Goal: Information Seeking & Learning: Learn about a topic

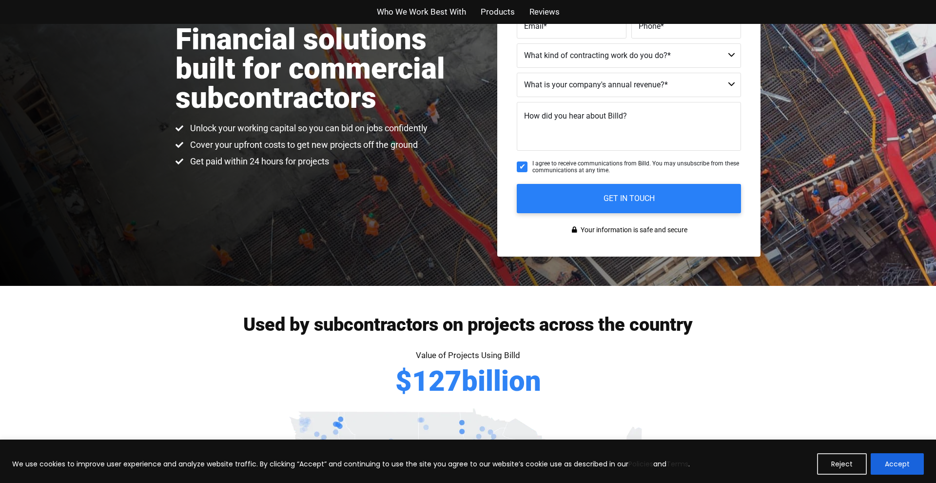
scroll to position [159, 0]
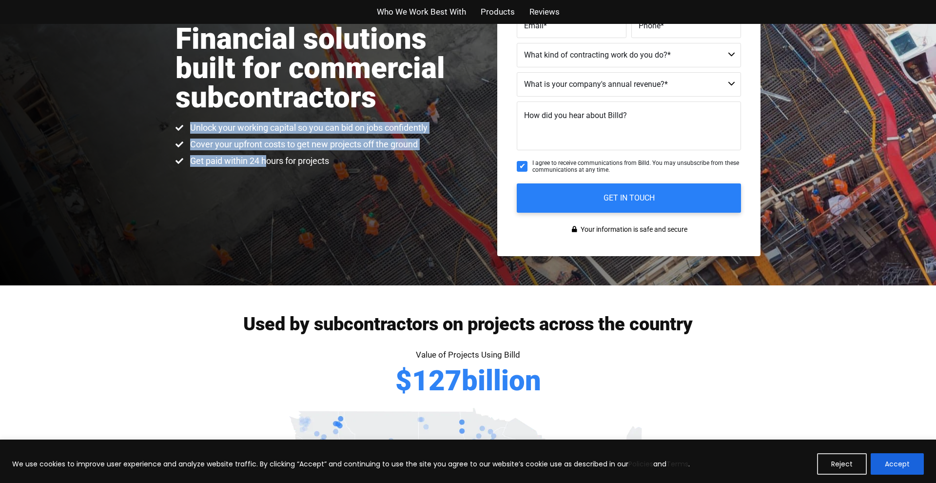
drag, startPoint x: 160, startPoint y: 121, endPoint x: 269, endPoint y: 158, distance: 115.4
click at [269, 158] on div "Financial solutions built for commercial subcontractors Unlock your working cap…" at bounding box center [468, 75] width 936 height 420
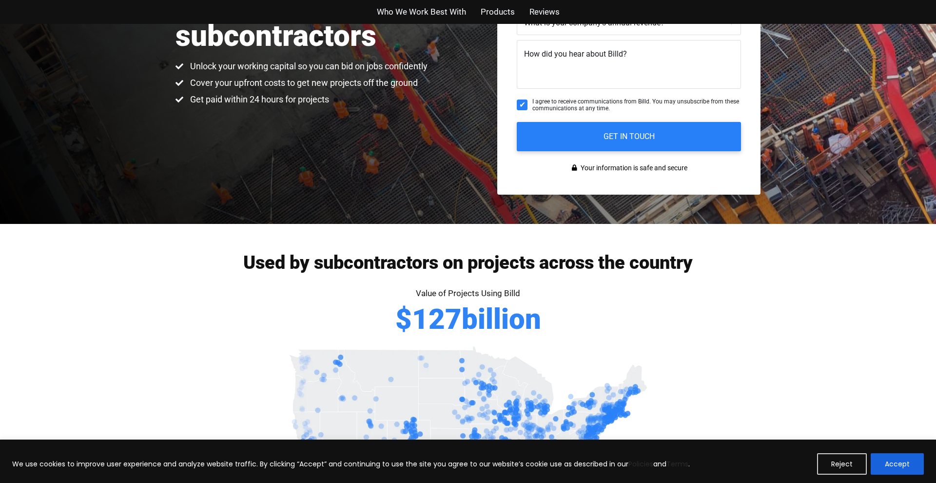
click at [302, 186] on div "Financial solutions built for commercial subcontractors Unlock your working cap…" at bounding box center [468, 13] width 936 height 420
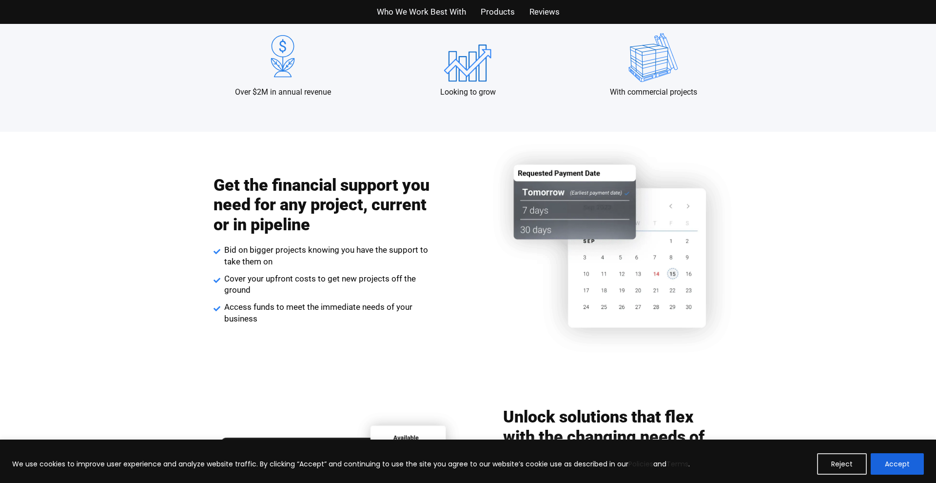
scroll to position [1024, 0]
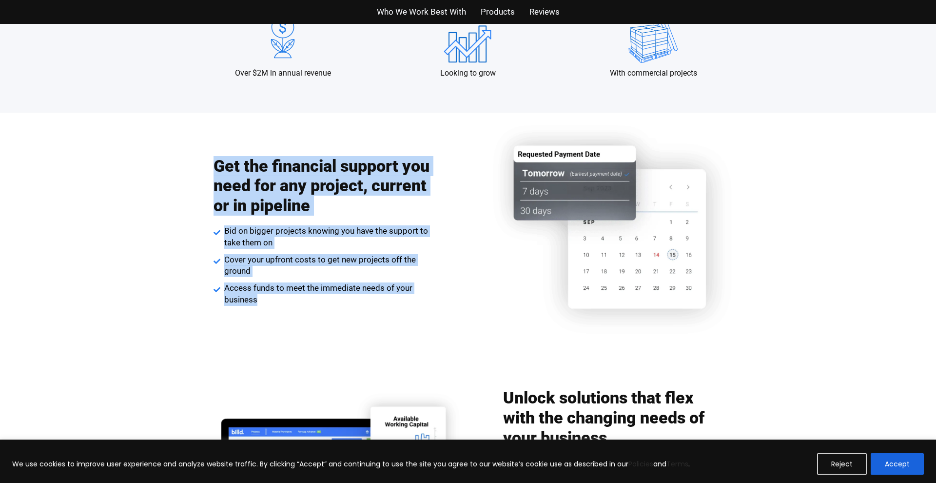
drag, startPoint x: 174, startPoint y: 148, endPoint x: 322, endPoint y: 293, distance: 207.3
click at [338, 304] on div "Get the financial support you need for any project, current or in pipeline Bid …" at bounding box center [468, 239] width 936 height 253
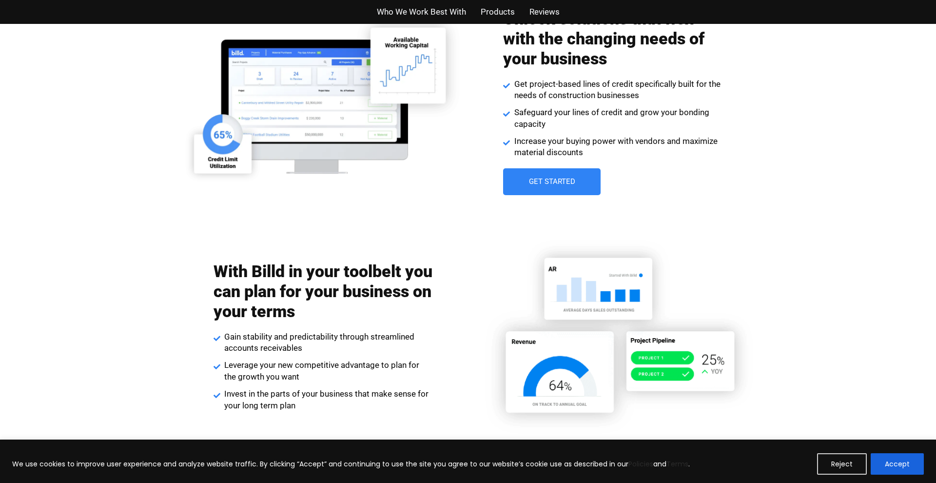
scroll to position [1447, 0]
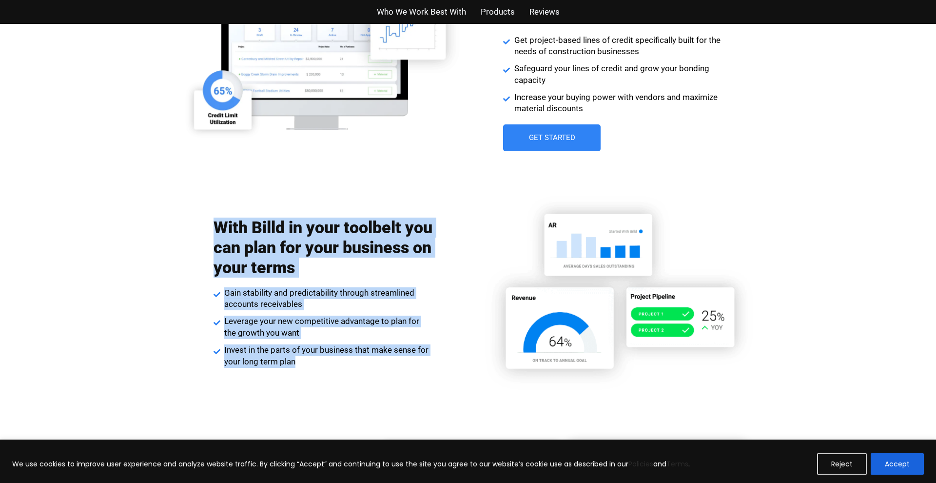
drag, startPoint x: 197, startPoint y: 221, endPoint x: 282, endPoint y: 373, distance: 174.3
click at [282, 373] on div "With Billd in your toolbelt you can plan for your business on your terms Gain s…" at bounding box center [468, 292] width 585 height 238
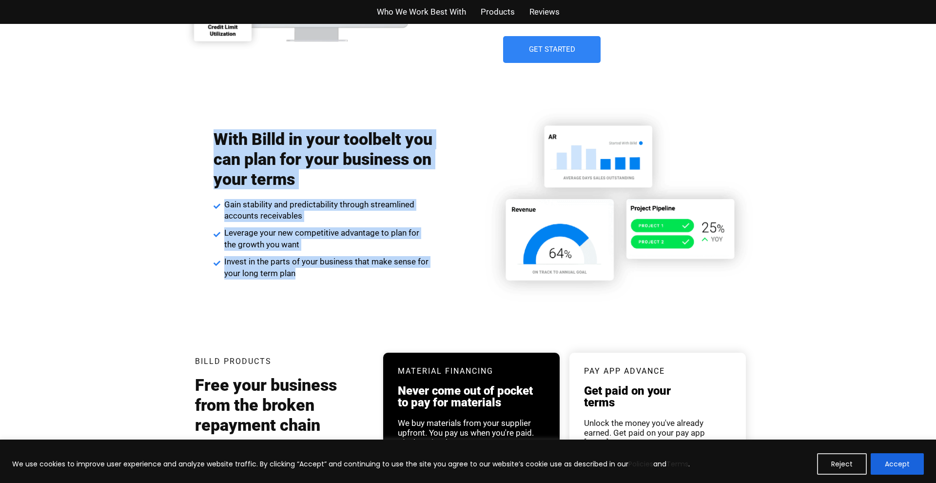
scroll to position [1536, 0]
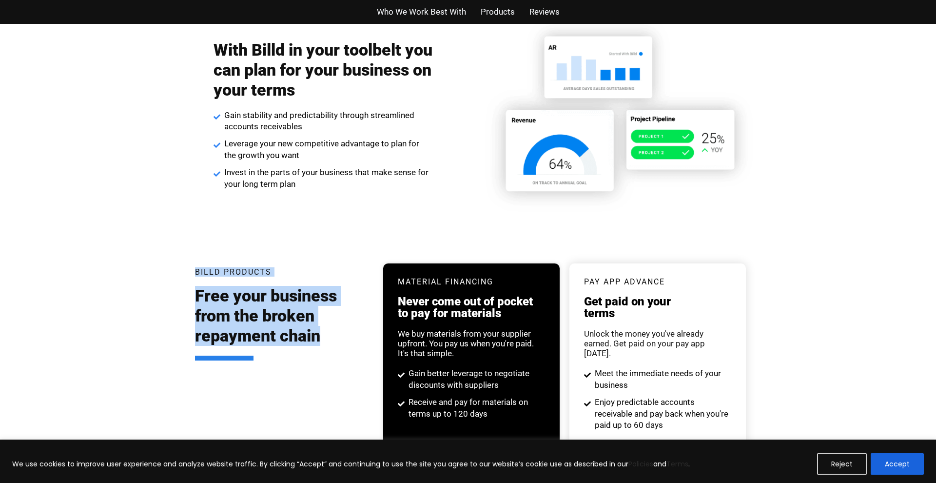
drag, startPoint x: 334, startPoint y: 330, endPoint x: 185, endPoint y: 254, distance: 167.7
click at [185, 254] on div "Billd Products Free your business from the broken repayment chain Material Fina…" at bounding box center [468, 382] width 936 height 297
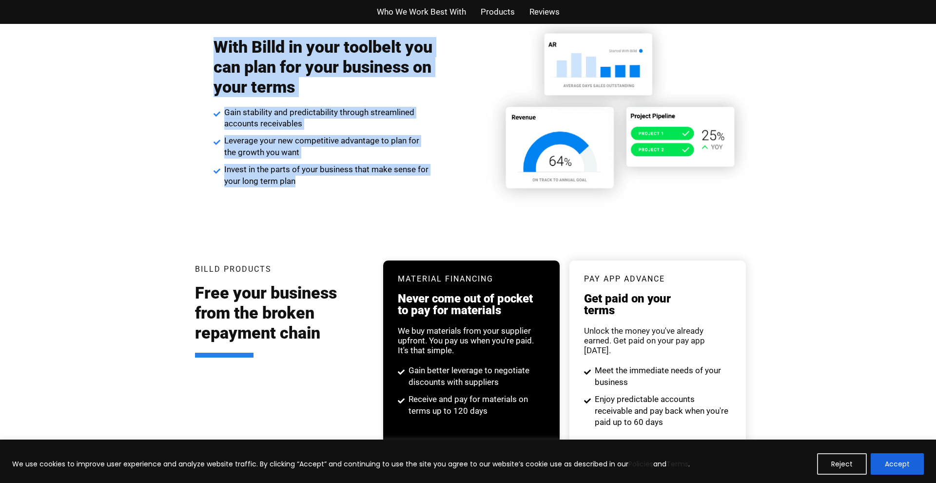
drag, startPoint x: 212, startPoint y: 38, endPoint x: 314, endPoint y: 178, distance: 173.2
click at [316, 176] on div "With Billd in your toolbelt you can plan for your business on your terms Gain s…" at bounding box center [323, 111] width 295 height 159
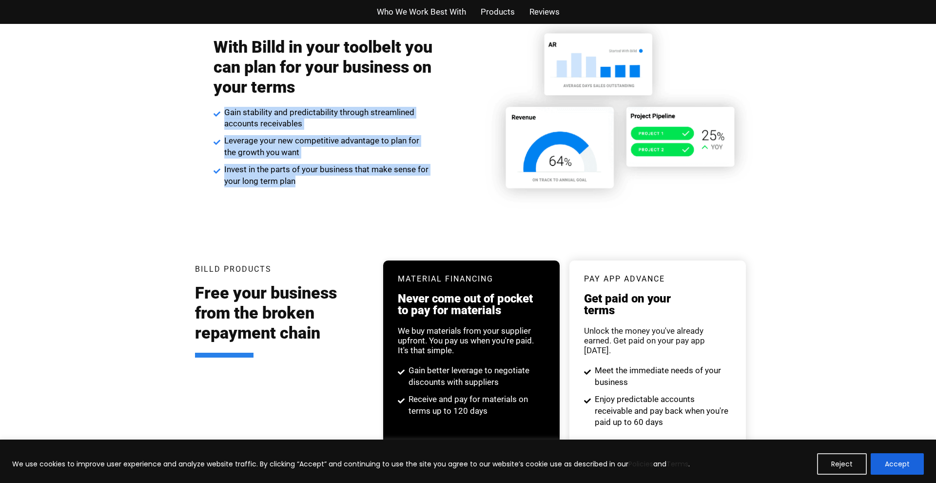
drag, startPoint x: 313, startPoint y: 178, endPoint x: 217, endPoint y: 95, distance: 127.6
click at [217, 95] on div "With Billd in your toolbelt you can plan for your business on your terms Gain s…" at bounding box center [323, 111] width 219 height 159
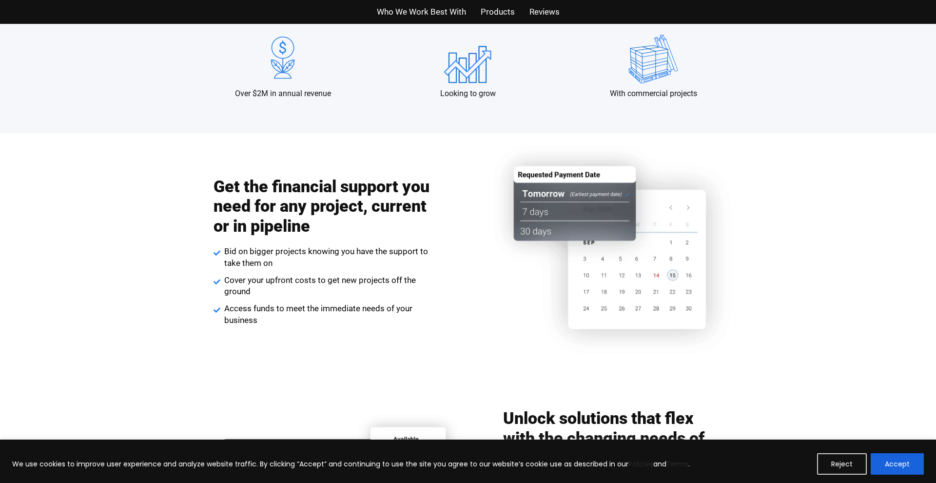
scroll to position [1010, 0]
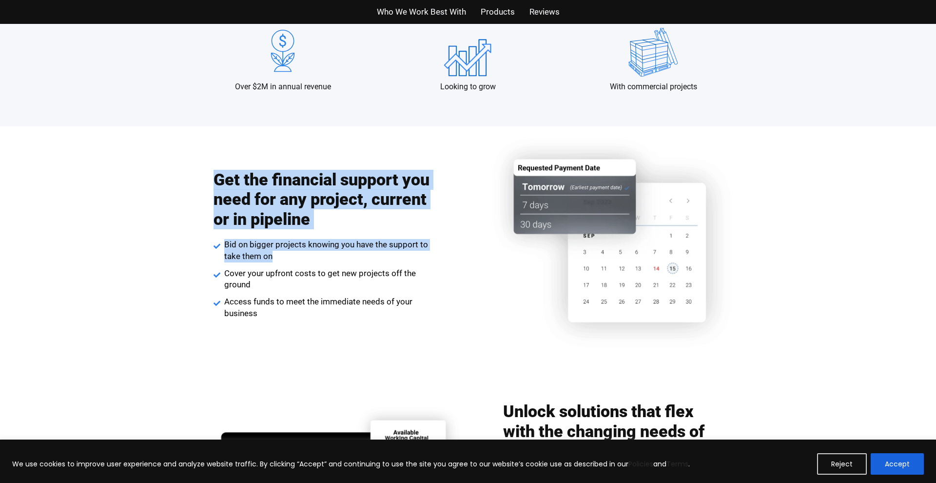
drag, startPoint x: 229, startPoint y: 172, endPoint x: 346, endPoint y: 255, distance: 143.8
click at [348, 259] on div "Get the financial support you need for any project, current or in pipeline Bid …" at bounding box center [468, 252] width 585 height 253
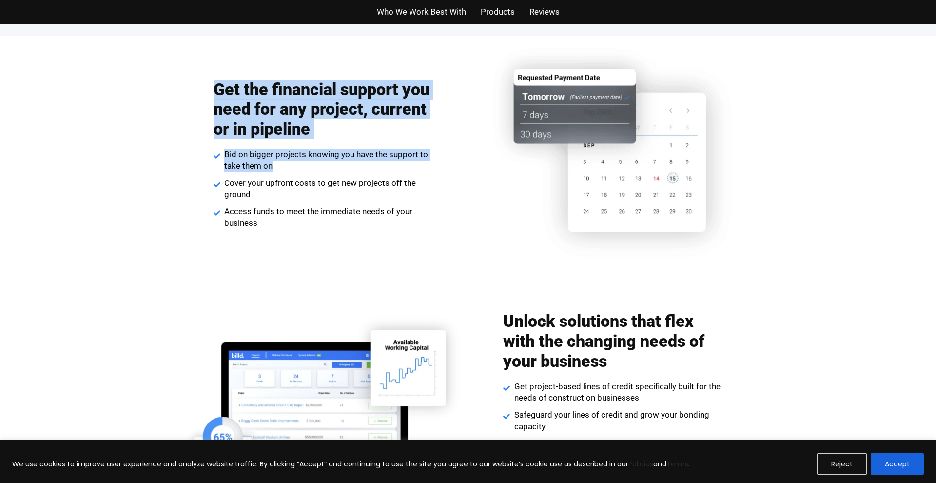
scroll to position [1102, 0]
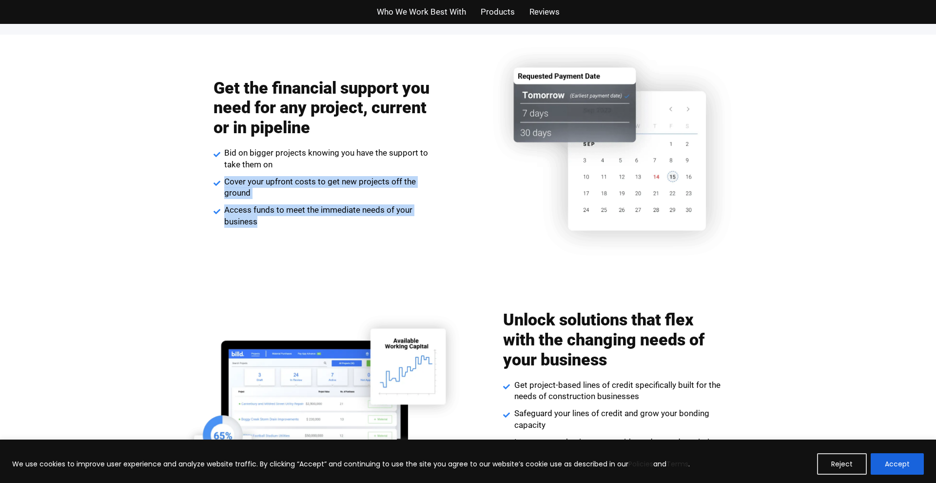
drag, startPoint x: 339, startPoint y: 219, endPoint x: 222, endPoint y: 179, distance: 123.2
click at [222, 179] on div "Get the financial support you need for any project, current or in pipeline Bid …" at bounding box center [323, 152] width 219 height 159
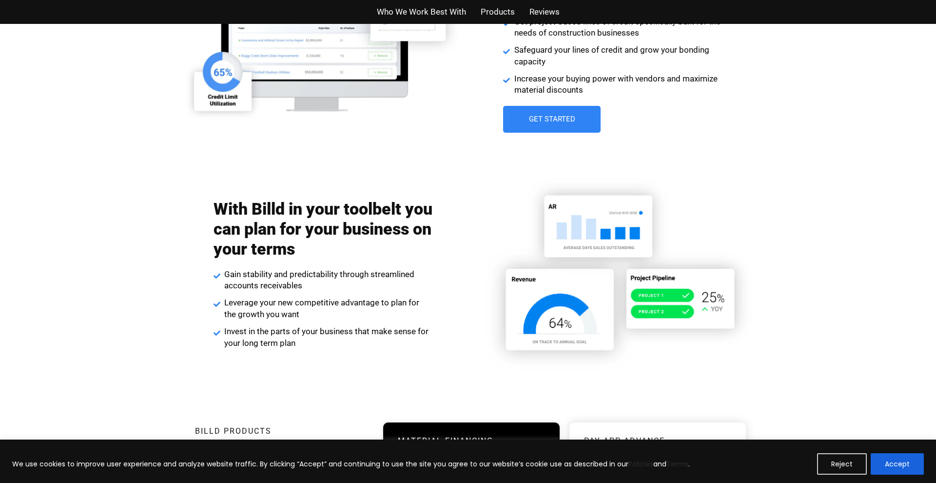
scroll to position [1466, 0]
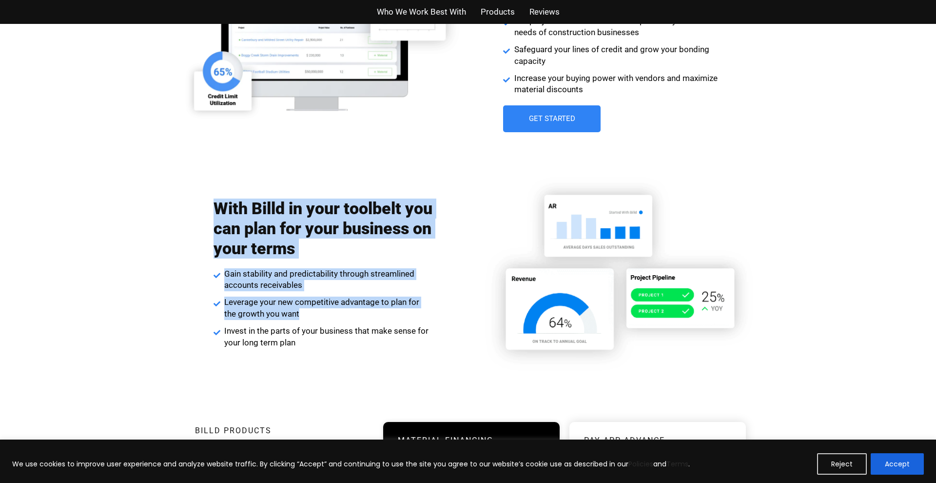
drag, startPoint x: 346, startPoint y: 232, endPoint x: 413, endPoint y: 303, distance: 97.6
click at [413, 303] on div "With Billd in your toolbelt you can plan for your business on your terms Gain s…" at bounding box center [323, 273] width 295 height 159
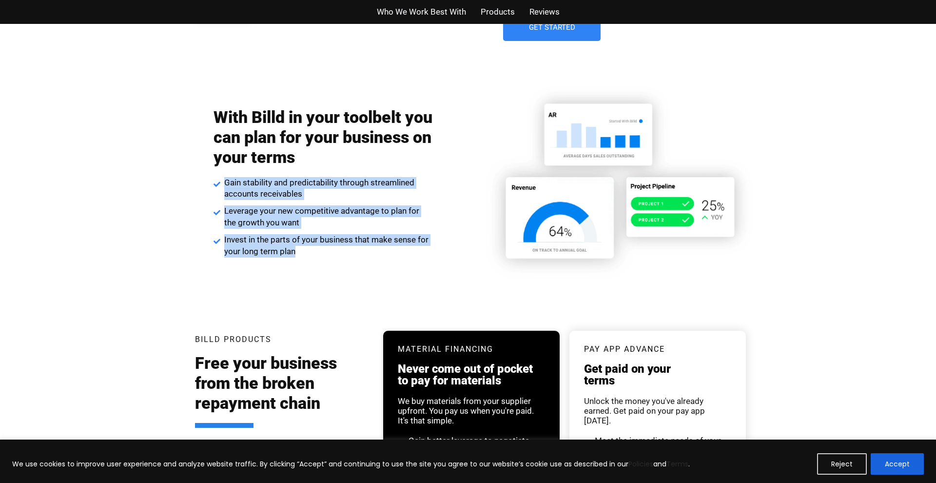
drag, startPoint x: 319, startPoint y: 227, endPoint x: 202, endPoint y: 169, distance: 131.1
click at [202, 169] on div "With Billd in your toolbelt you can plan for your business on your terms Gain s…" at bounding box center [468, 182] width 585 height 238
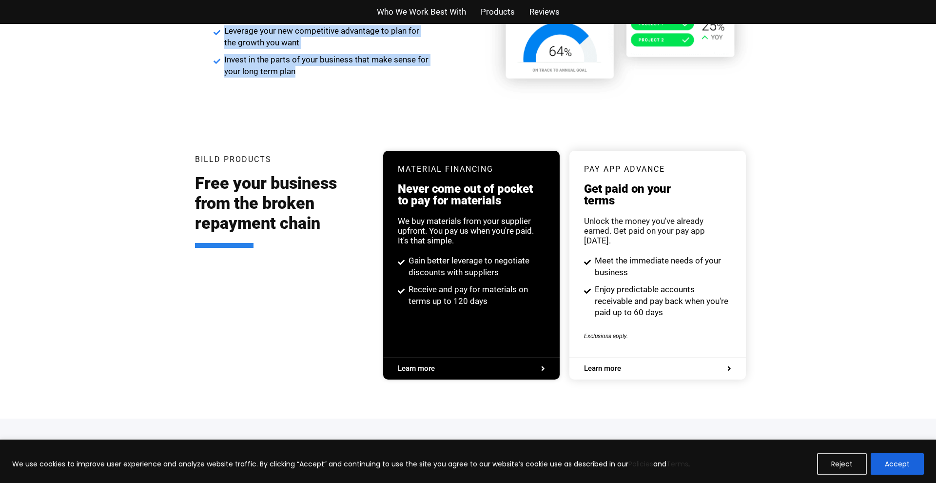
scroll to position [1738, 0]
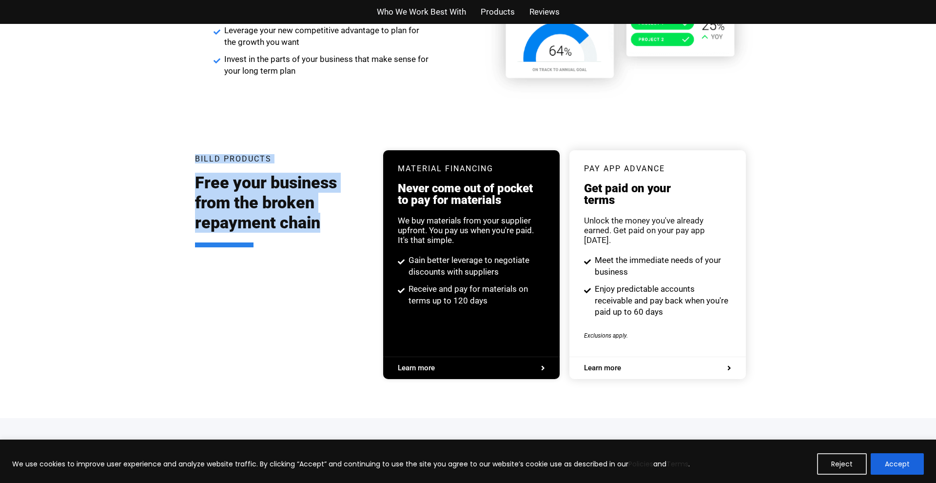
drag, startPoint x: 319, startPoint y: 229, endPoint x: 176, endPoint y: 158, distance: 159.9
click at [175, 143] on div "Billd Products Free your business from the broken repayment chain Material Fina…" at bounding box center [468, 269] width 936 height 297
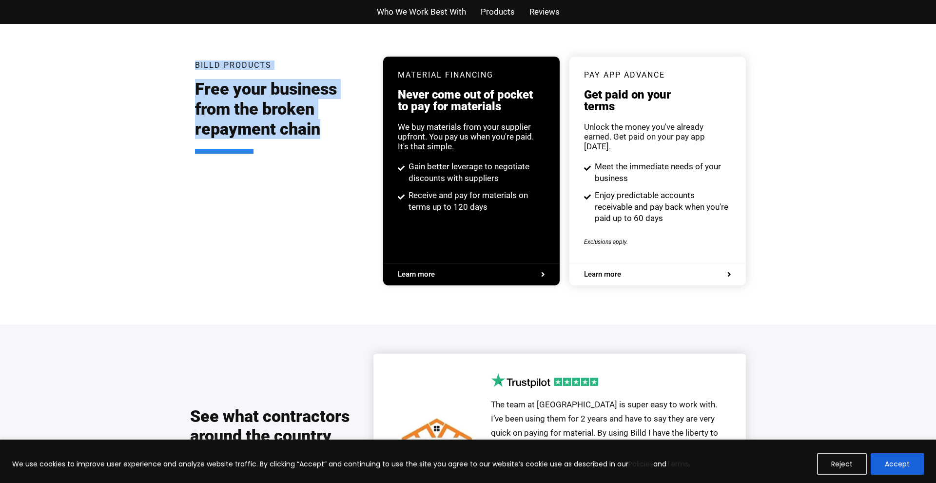
scroll to position [1832, 0]
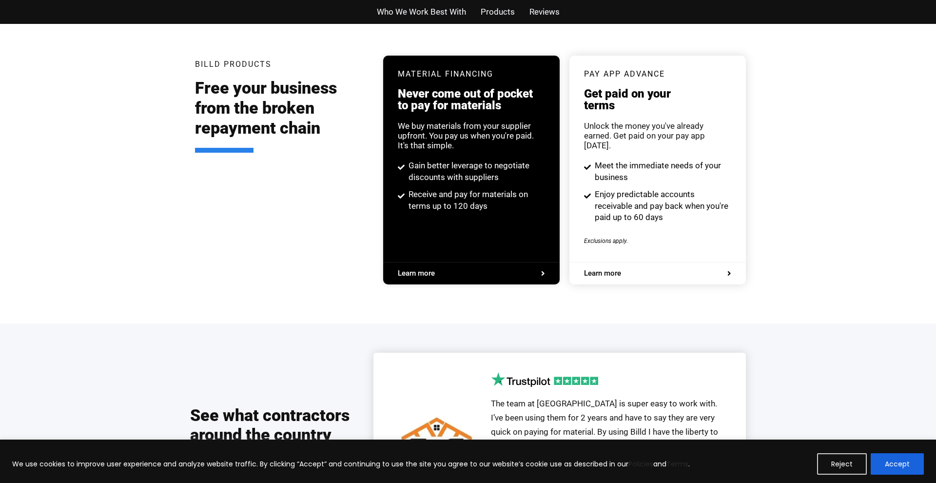
drag, startPoint x: 198, startPoint y: 194, endPoint x: 282, endPoint y: 304, distance: 138.5
click at [282, 304] on div "Billd Products Free your business from the broken repayment chain Material Fina…" at bounding box center [468, 174] width 556 height 297
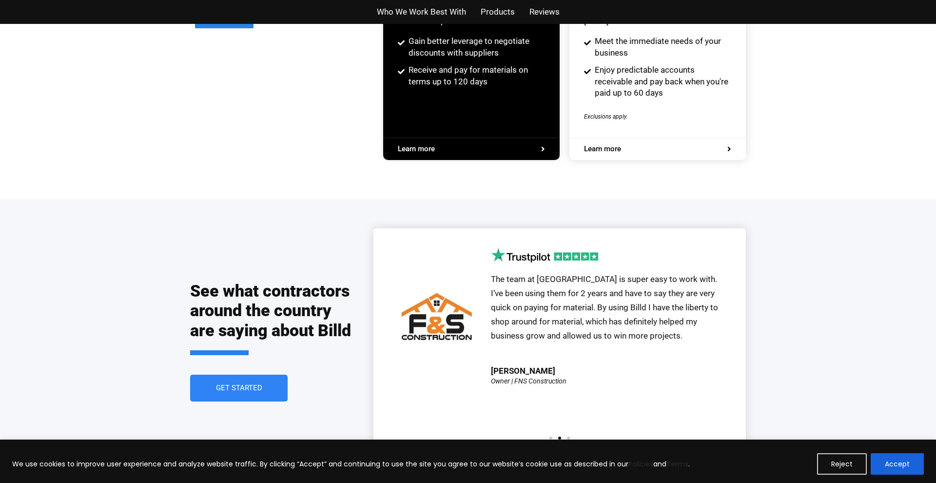
scroll to position [1961, 0]
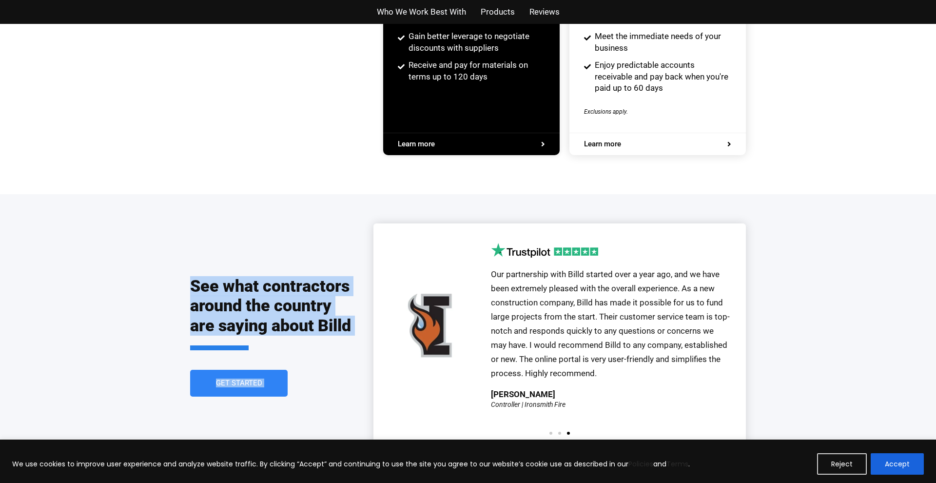
drag, startPoint x: 219, startPoint y: 281, endPoint x: 429, endPoint y: 342, distance: 219.0
click at [428, 342] on div "See what contractors around the country are saying about Billd Get Started Our …" at bounding box center [468, 336] width 936 height 284
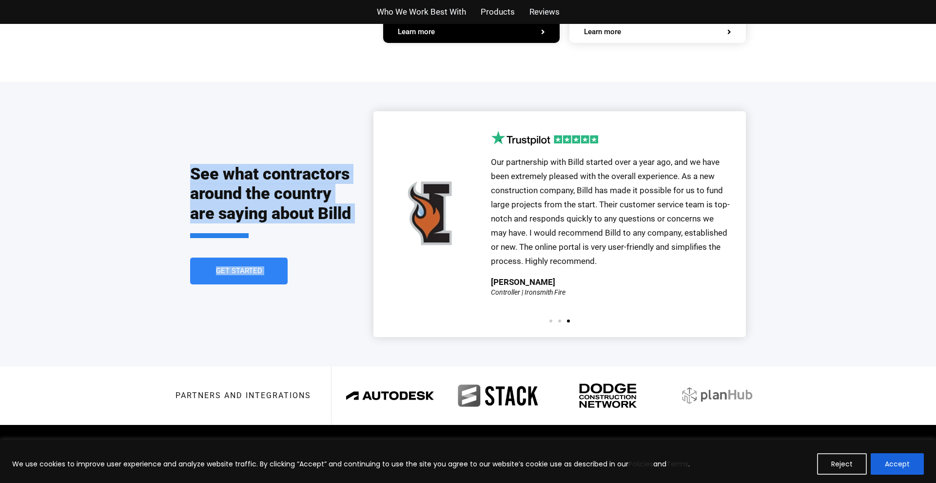
scroll to position [2076, 0]
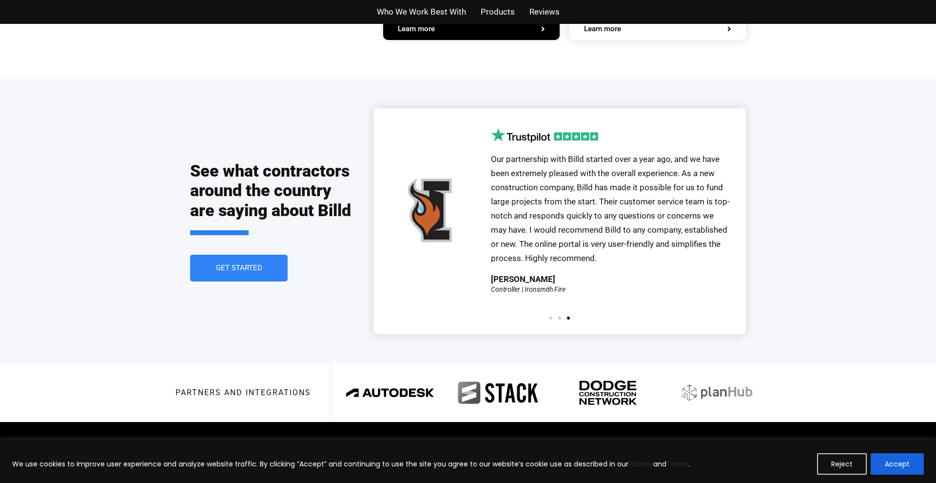
click at [557, 316] on div at bounding box center [560, 317] width 26 height 3
click at [560, 316] on span "Go to slide 2" at bounding box center [559, 317] width 3 height 3
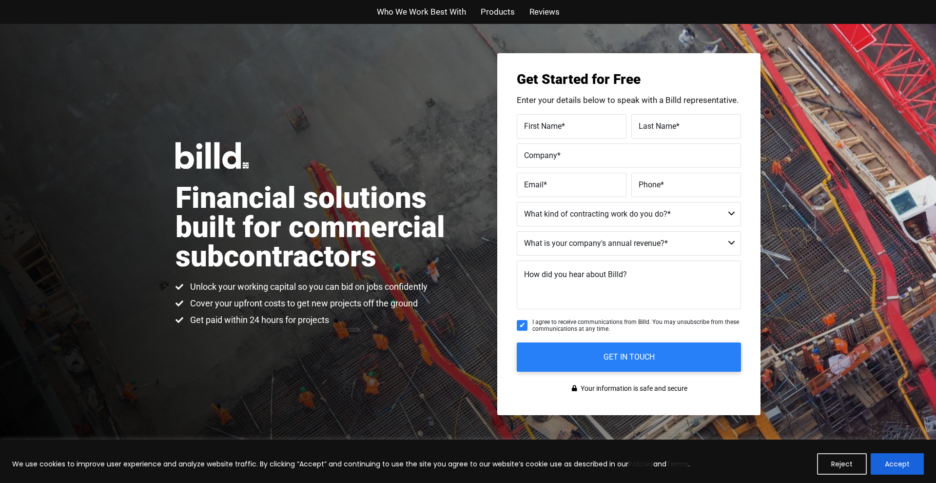
scroll to position [0, 0]
click at [433, 12] on span "Who We Work Best With" at bounding box center [421, 12] width 89 height 14
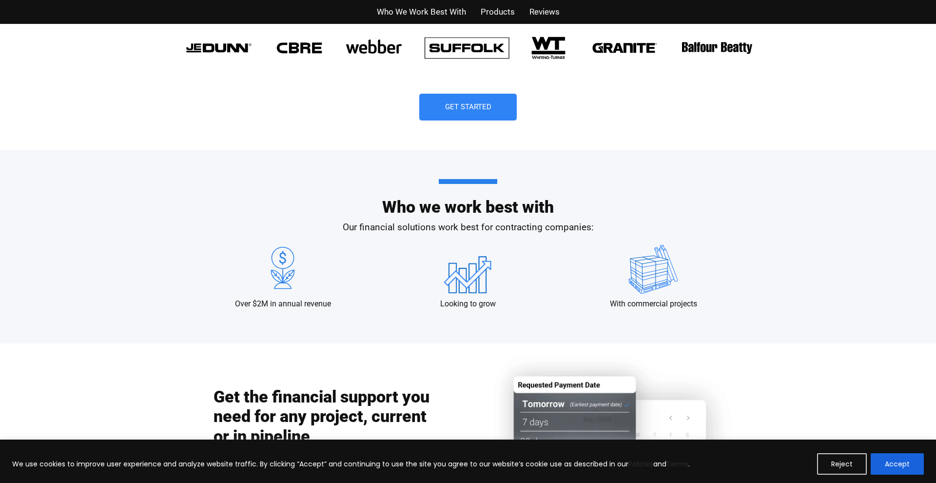
scroll to position [941, 0]
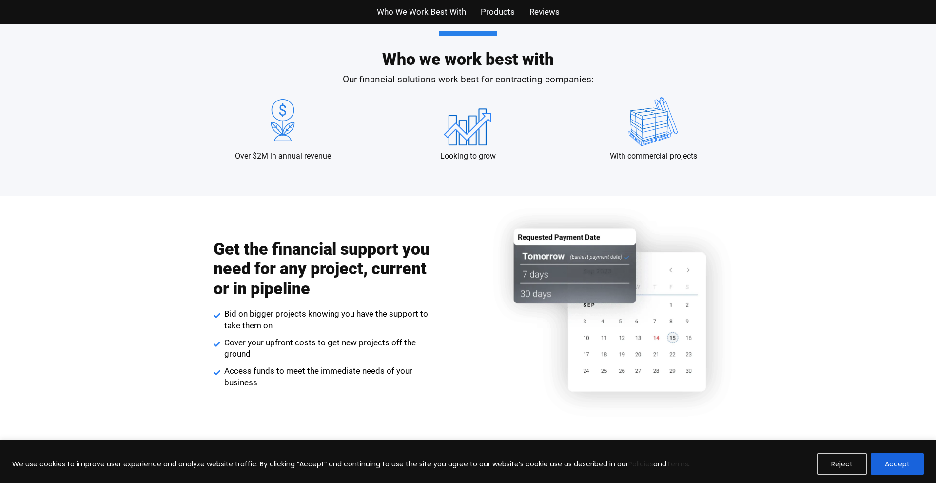
click at [494, 13] on span "Products" at bounding box center [498, 12] width 34 height 14
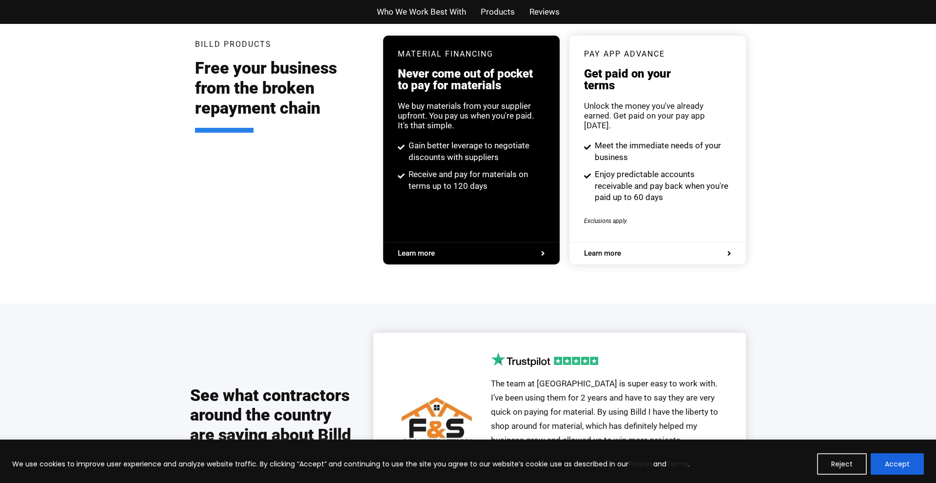
click at [534, 13] on span "Reviews" at bounding box center [545, 12] width 30 height 14
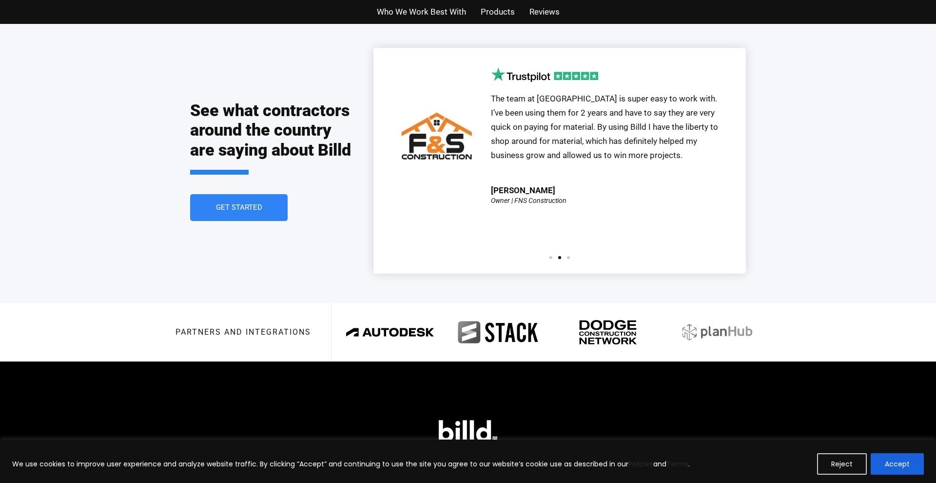
click at [501, 13] on span "Products" at bounding box center [498, 12] width 34 height 14
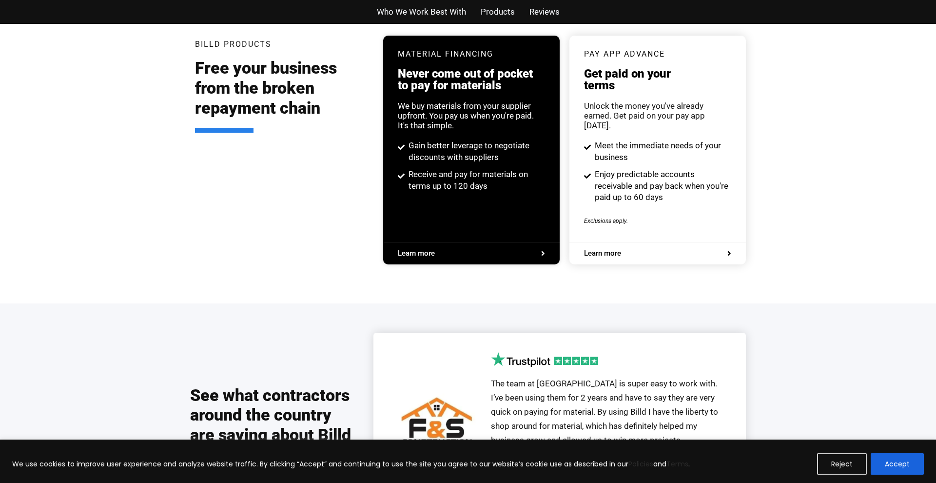
click at [440, 14] on span "Who We Work Best With" at bounding box center [421, 12] width 89 height 14
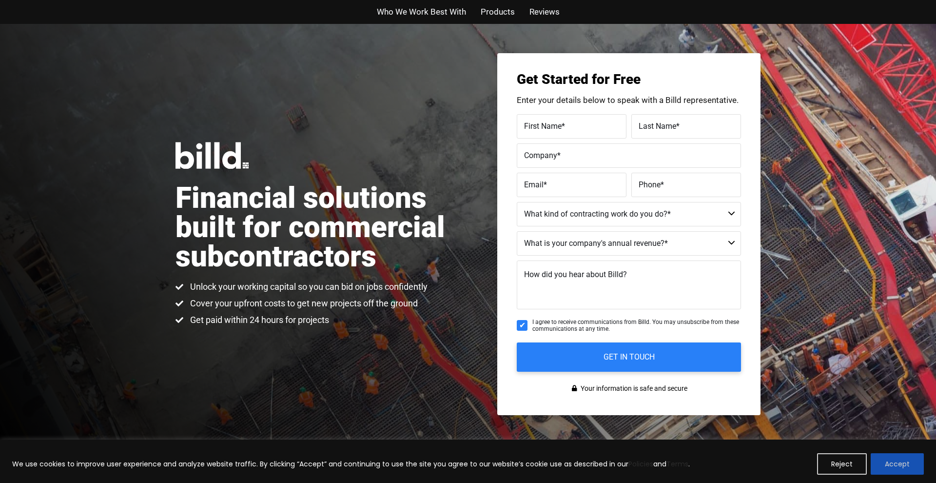
click at [899, 462] on button "Accept" at bounding box center [897, 463] width 53 height 21
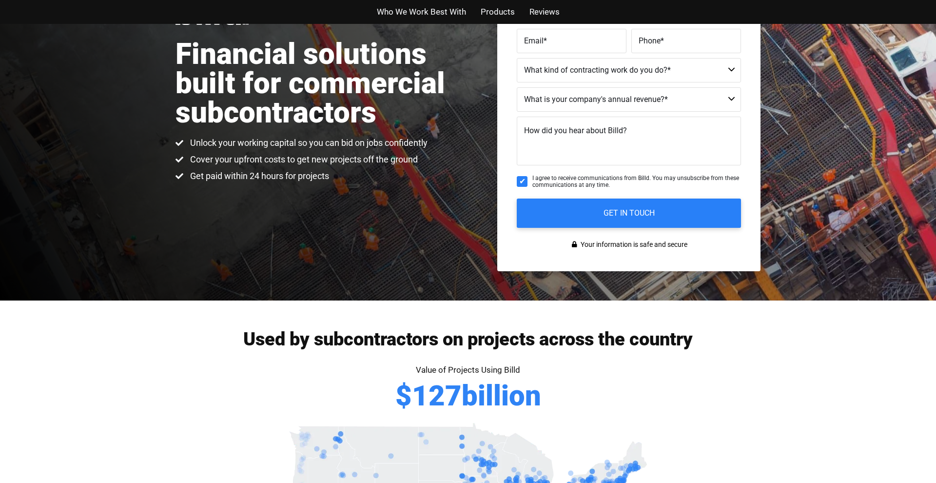
scroll to position [141, 0]
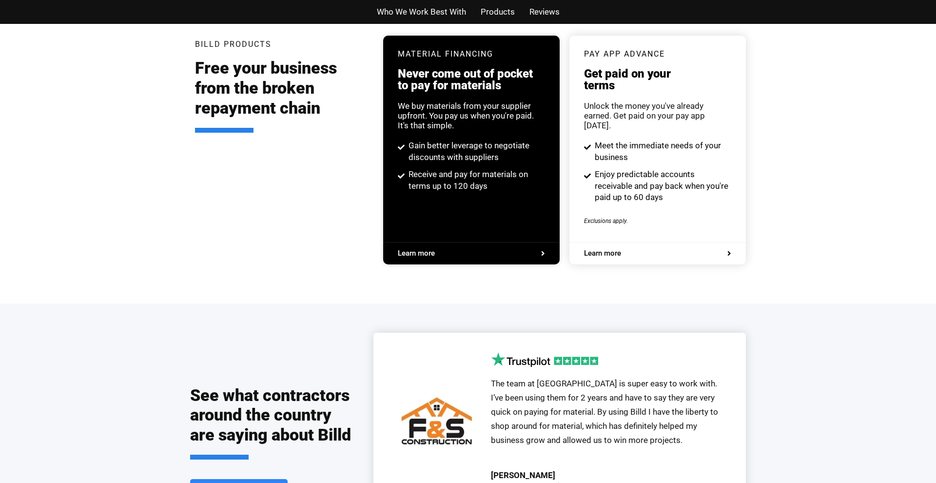
scroll to position [941, 0]
